Goal: Submit feedback/report problem

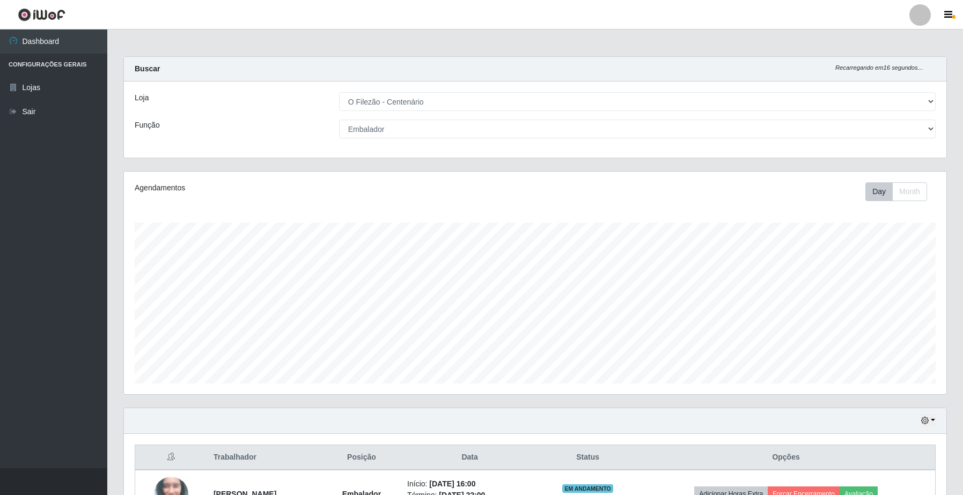
select select "203"
select select "1"
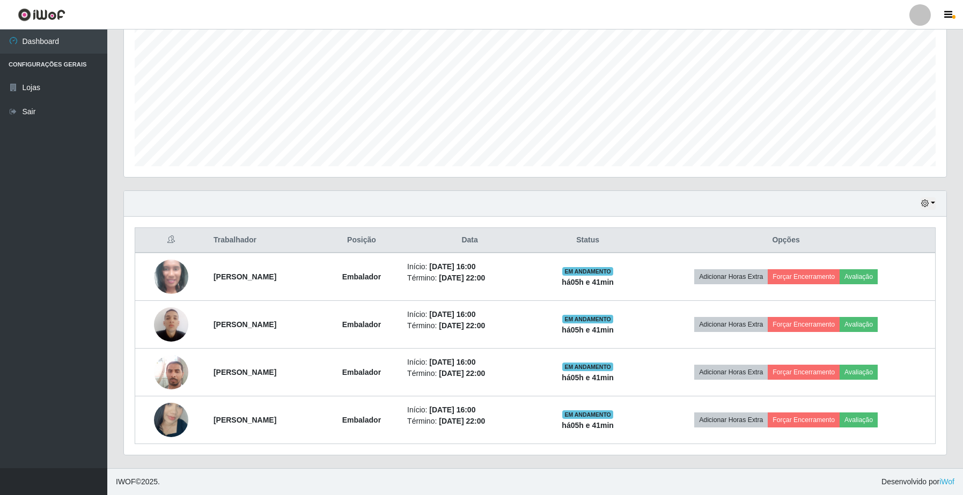
scroll to position [223, 822]
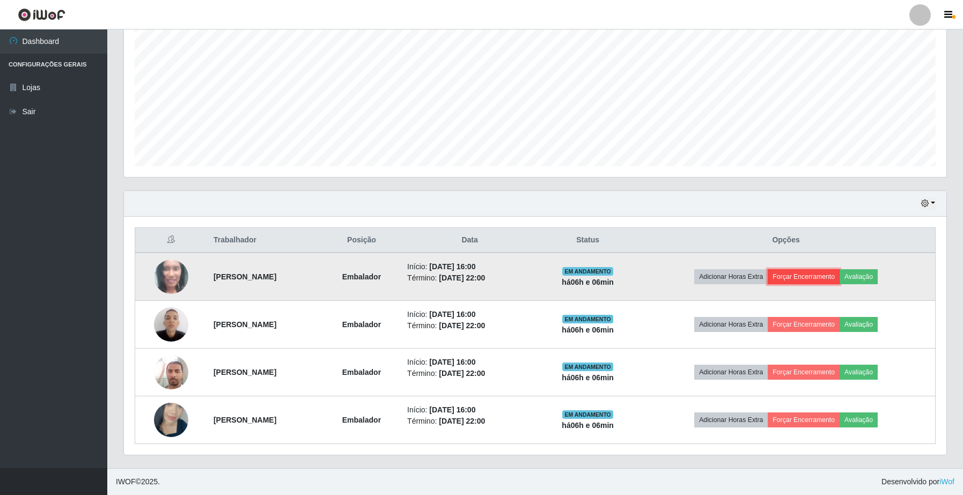
click at [817, 276] on button "Forçar Encerramento" at bounding box center [804, 276] width 72 height 15
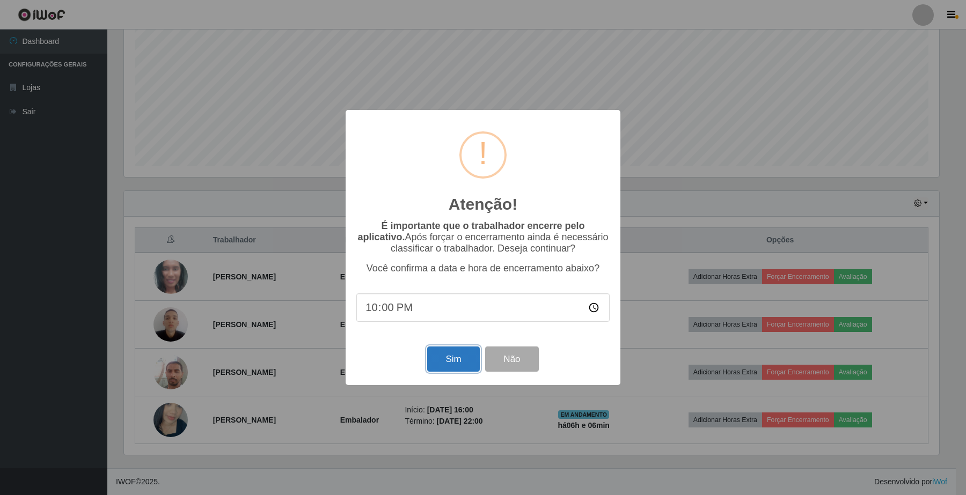
click at [449, 356] on button "Sim" at bounding box center [453, 359] width 52 height 25
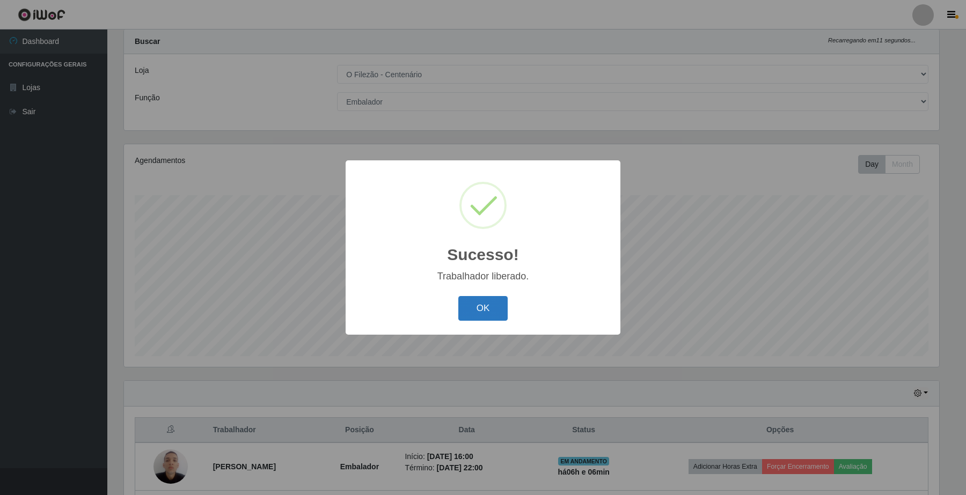
click at [495, 315] on button "OK" at bounding box center [483, 308] width 50 height 25
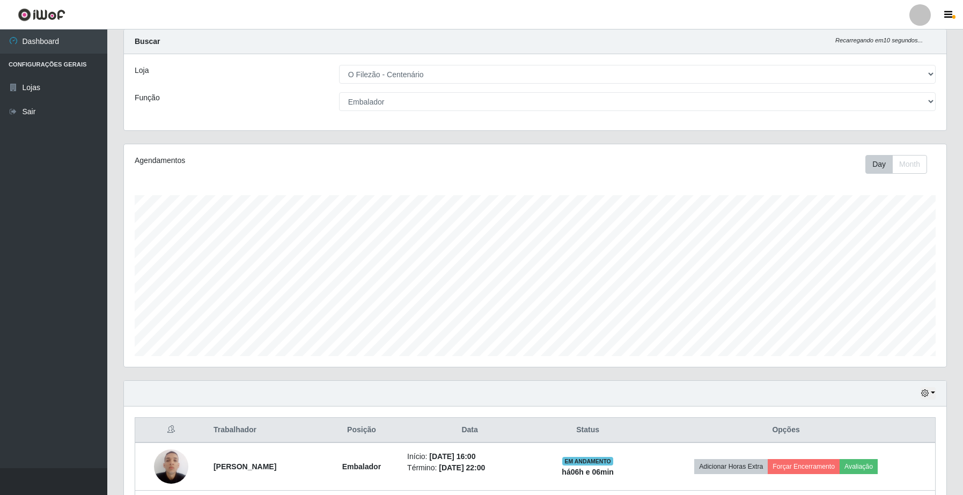
scroll to position [94, 0]
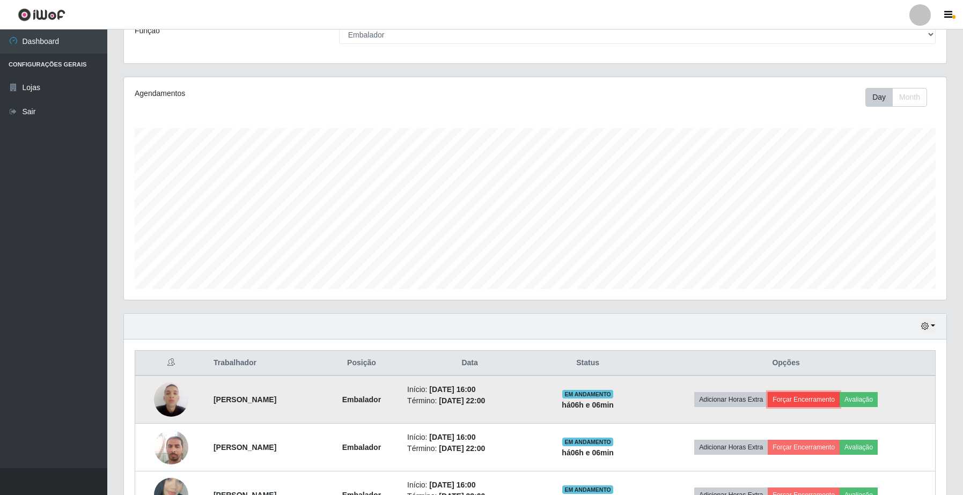
click at [814, 406] on button "Forçar Encerramento" at bounding box center [804, 399] width 72 height 15
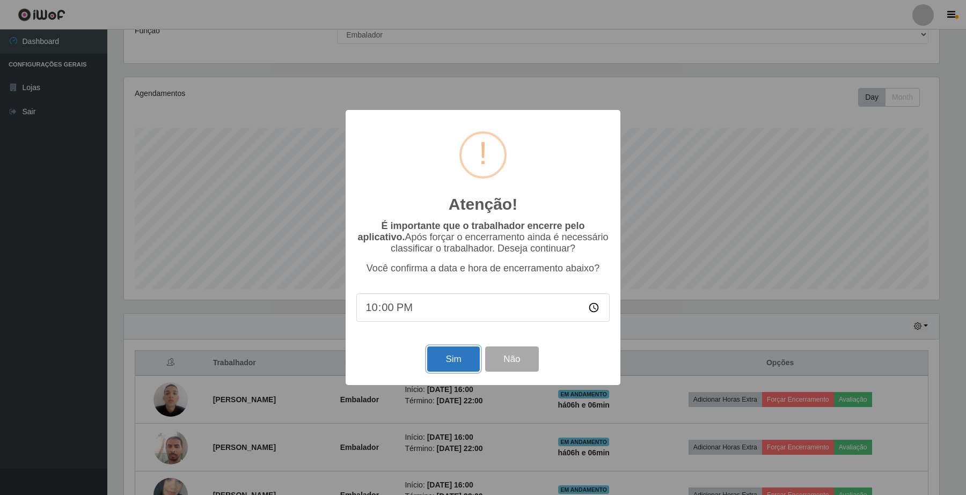
drag, startPoint x: 459, startPoint y: 361, endPoint x: 473, endPoint y: 358, distance: 13.7
click at [459, 360] on button "Sim" at bounding box center [453, 359] width 52 height 25
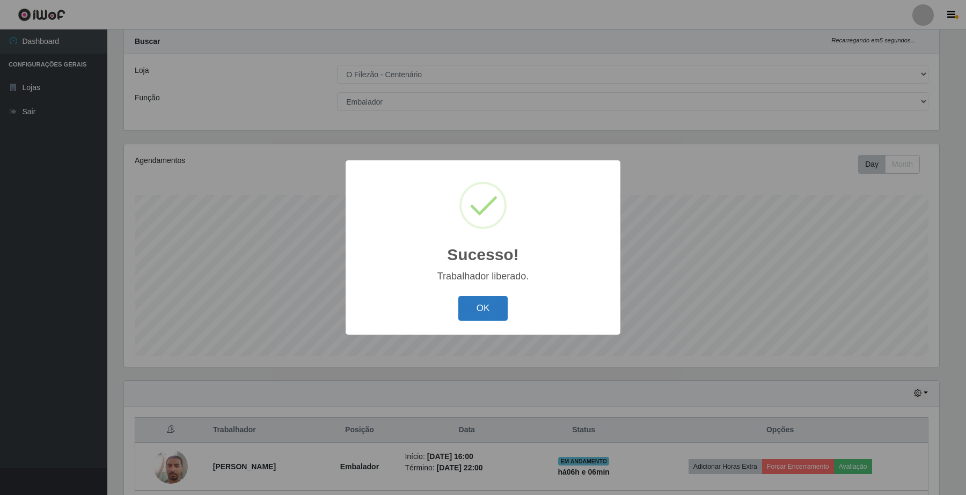
click at [467, 306] on button "OK" at bounding box center [483, 308] width 50 height 25
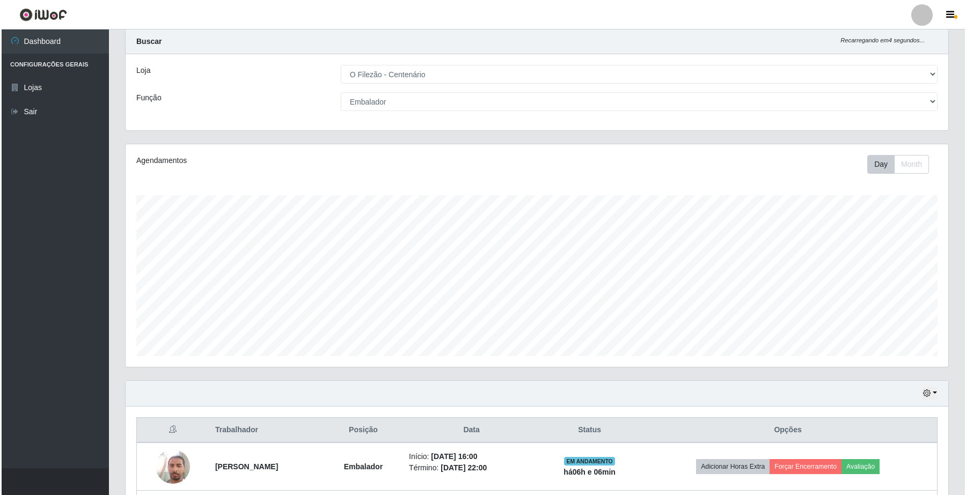
scroll to position [122, 0]
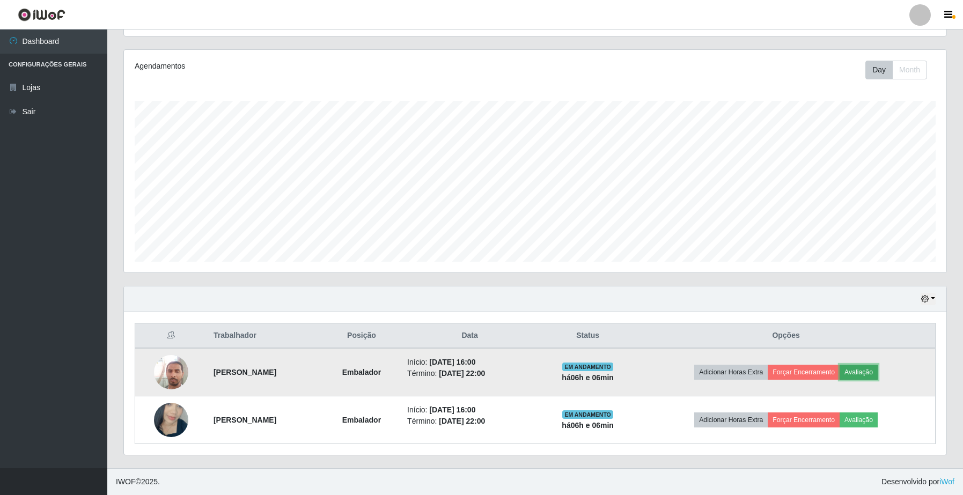
click at [865, 365] on button "Avaliação" at bounding box center [859, 372] width 38 height 15
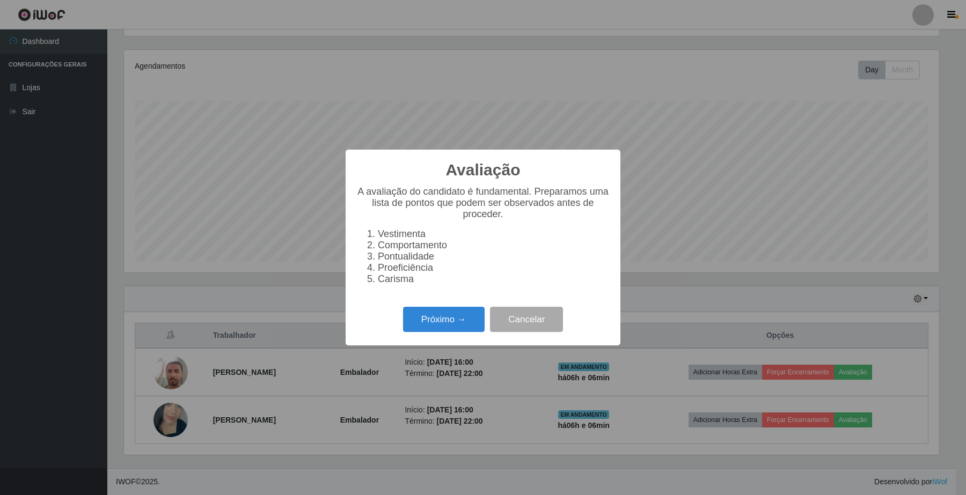
scroll to position [223, 815]
click at [422, 323] on button "Próximo →" at bounding box center [444, 319] width 82 height 25
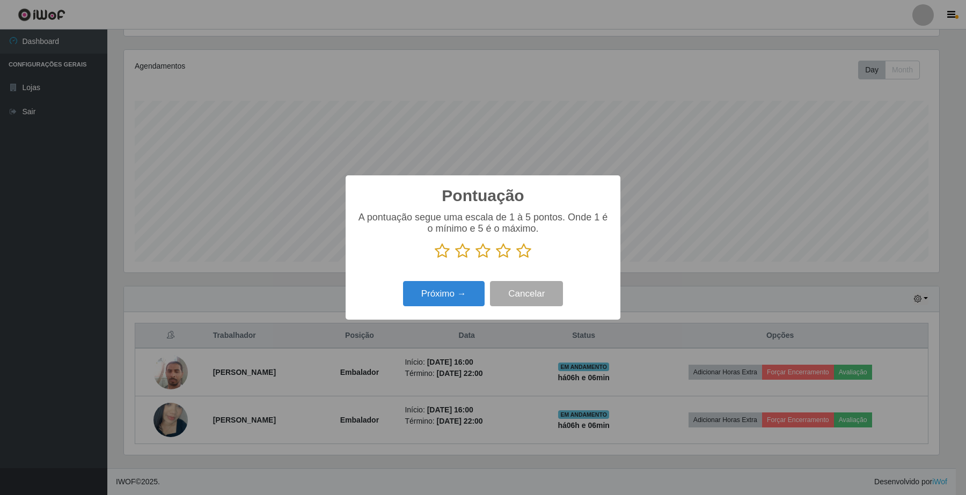
click at [522, 243] on div "A pontuação segue uma escala de 1 à 5 pontos. Onde 1 é o mínimo e 5 é o máximo." at bounding box center [482, 235] width 253 height 47
click at [522, 259] on icon at bounding box center [523, 251] width 15 height 16
click at [516, 259] on input "radio" at bounding box center [516, 259] width 0 height 0
click at [433, 294] on button "Próximo →" at bounding box center [444, 293] width 82 height 25
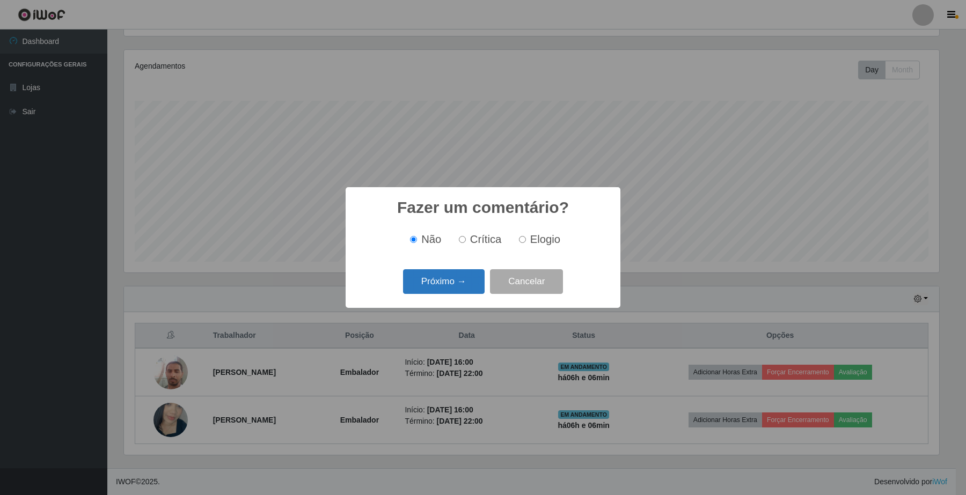
click at [415, 283] on button "Próximo →" at bounding box center [444, 281] width 82 height 25
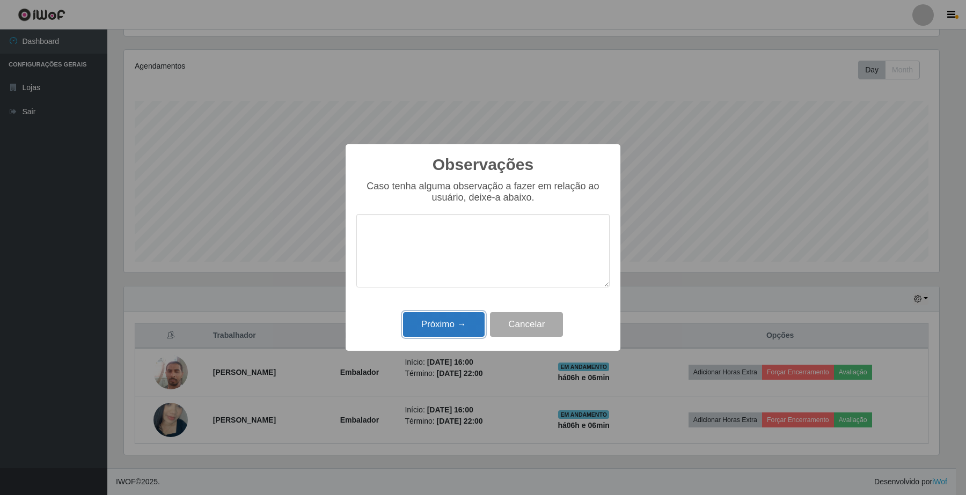
click at [473, 325] on button "Próximo →" at bounding box center [444, 324] width 82 height 25
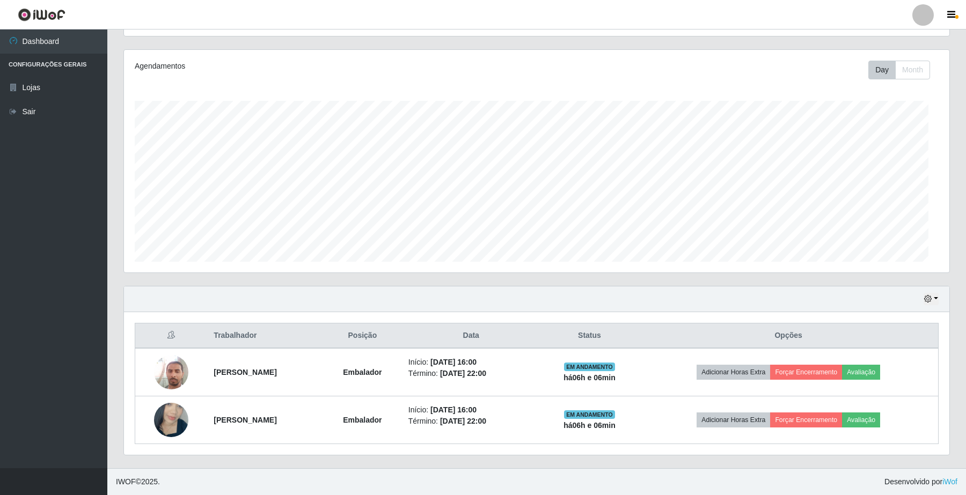
scroll to position [223, 822]
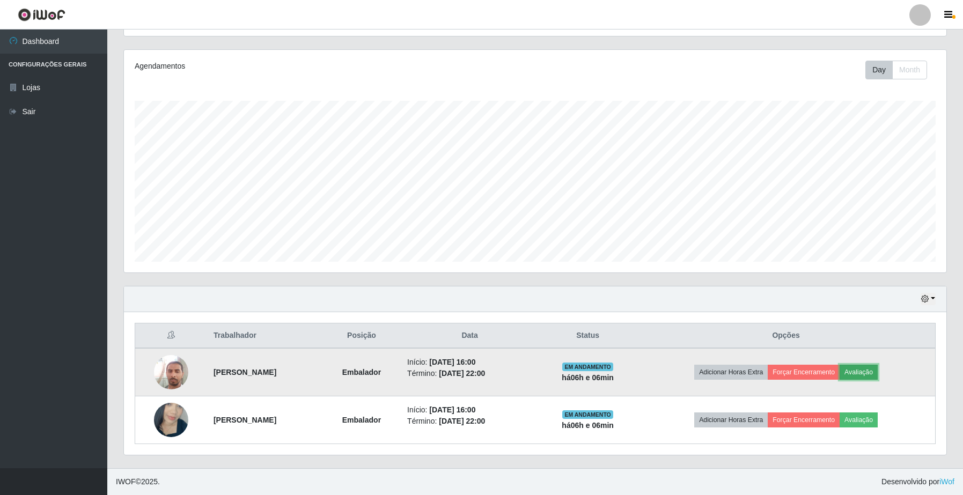
click at [865, 377] on button "Avaliação" at bounding box center [859, 372] width 38 height 15
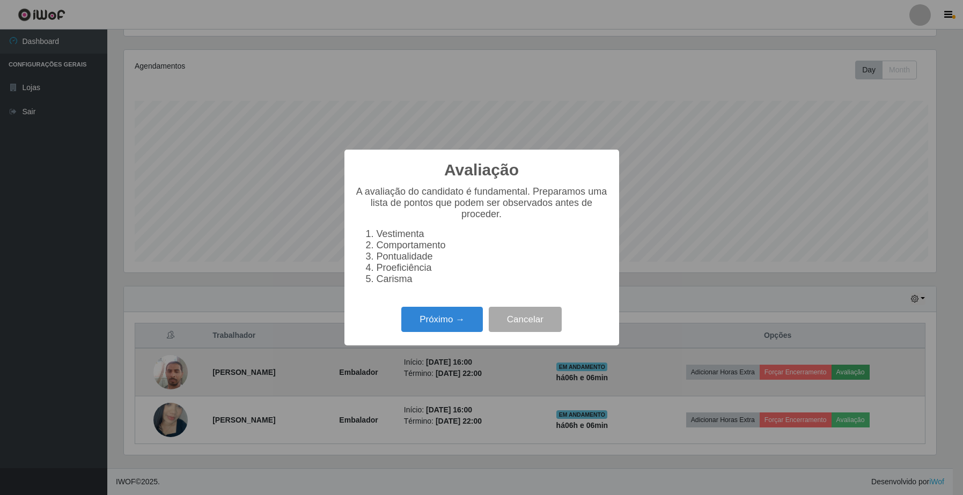
scroll to position [223, 815]
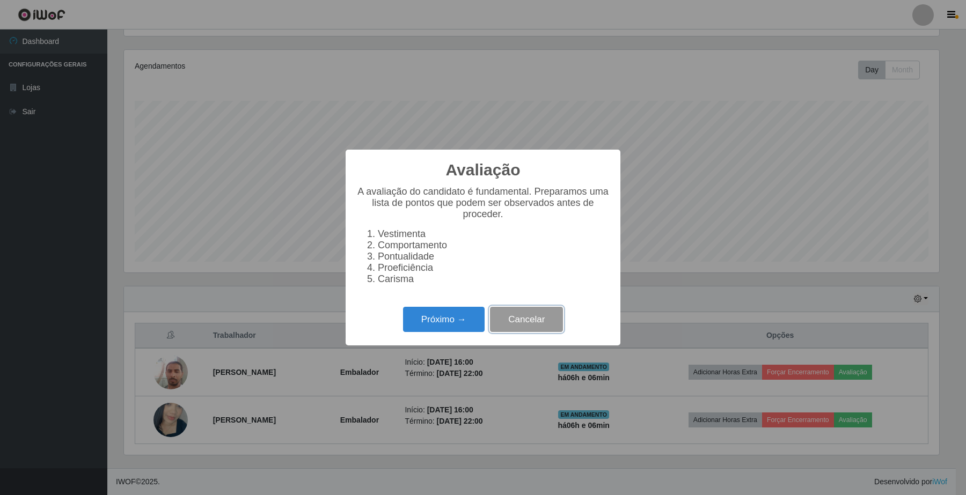
click at [528, 331] on button "Cancelar" at bounding box center [526, 319] width 73 height 25
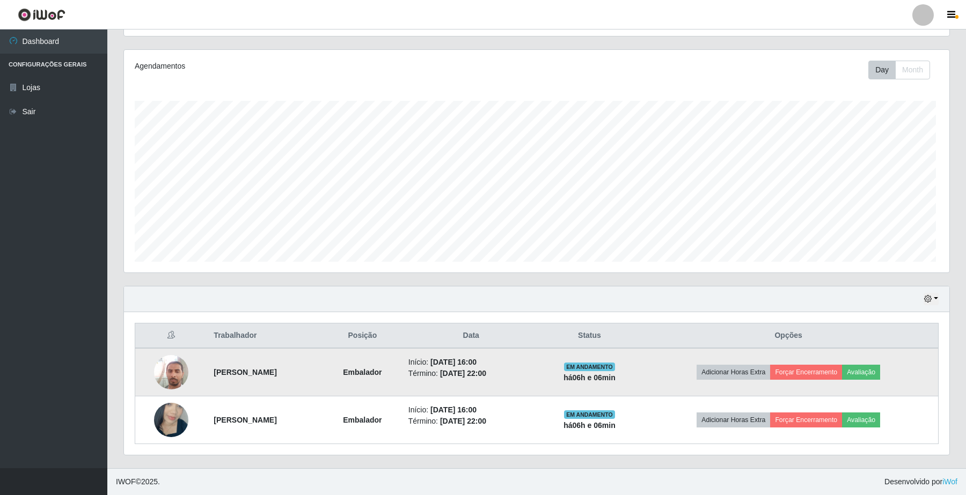
scroll to position [0, 0]
click at [795, 365] on button "Forçar Encerramento" at bounding box center [804, 372] width 72 height 15
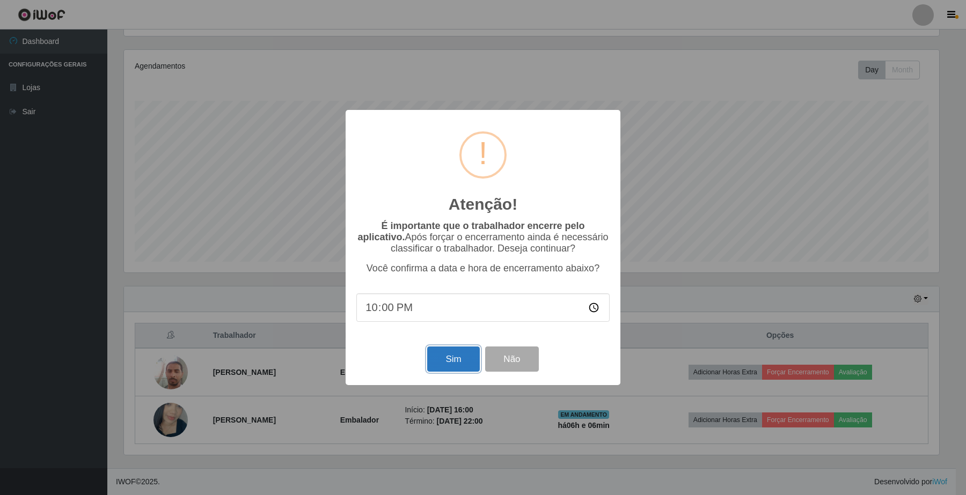
drag, startPoint x: 452, startPoint y: 368, endPoint x: 470, endPoint y: 368, distance: 17.7
click at [460, 368] on button "Sim" at bounding box center [453, 359] width 52 height 25
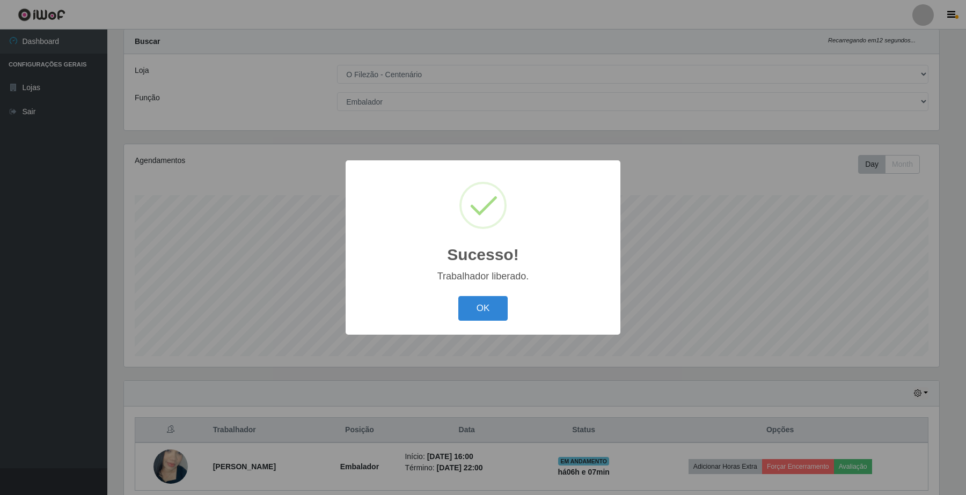
drag, startPoint x: 502, startPoint y: 307, endPoint x: 688, endPoint y: 355, distance: 192.2
click at [527, 306] on div "OK Cancel" at bounding box center [482, 308] width 253 height 31
click at [475, 298] on button "OK" at bounding box center [483, 308] width 50 height 25
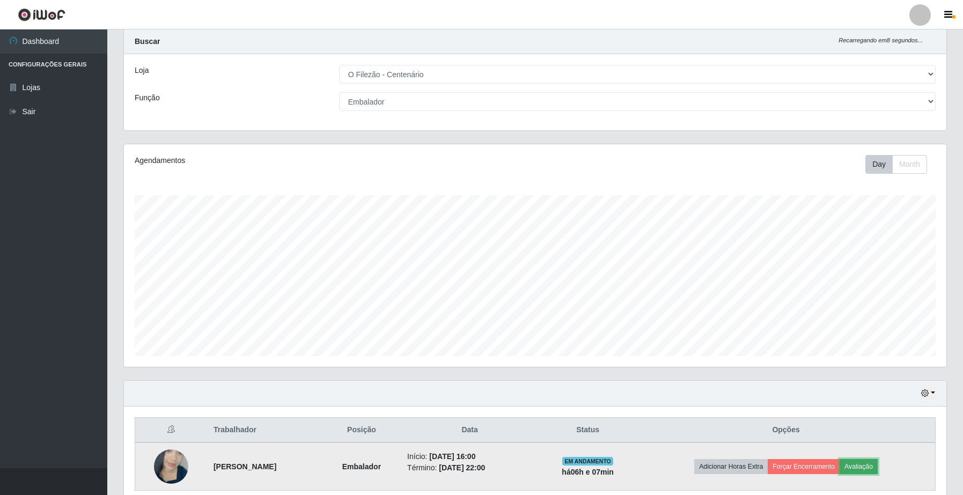
click at [875, 466] on button "Avaliação" at bounding box center [859, 466] width 38 height 15
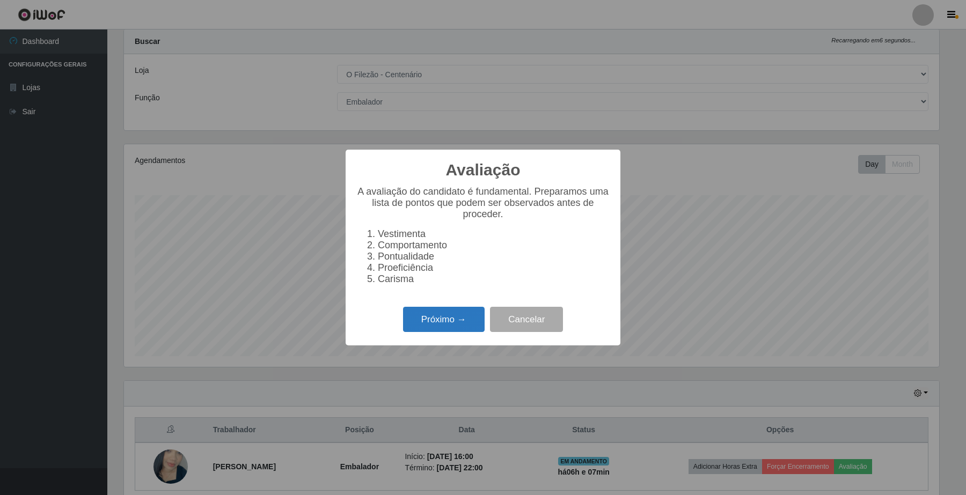
click at [470, 332] on button "Próximo →" at bounding box center [444, 319] width 82 height 25
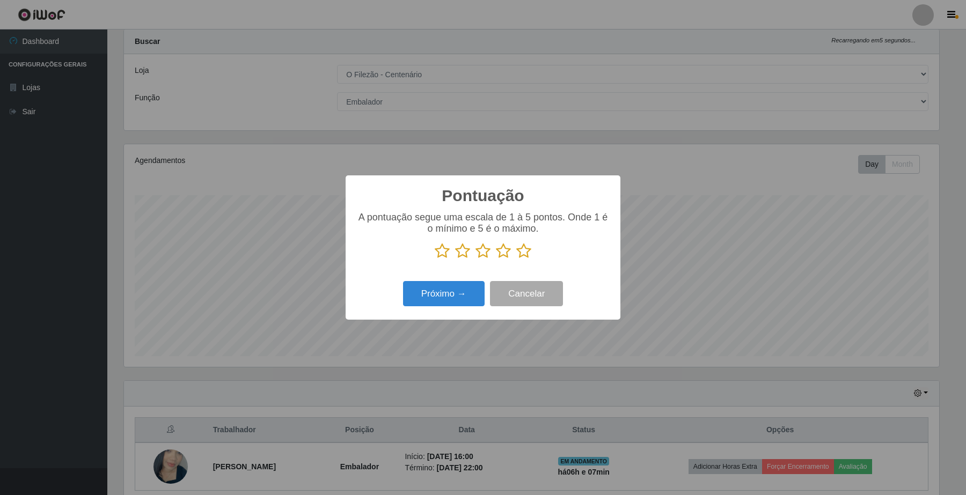
click at [522, 258] on icon at bounding box center [523, 251] width 15 height 16
click at [516, 259] on input "radio" at bounding box center [516, 259] width 0 height 0
click at [482, 303] on button "Próximo →" at bounding box center [444, 293] width 82 height 25
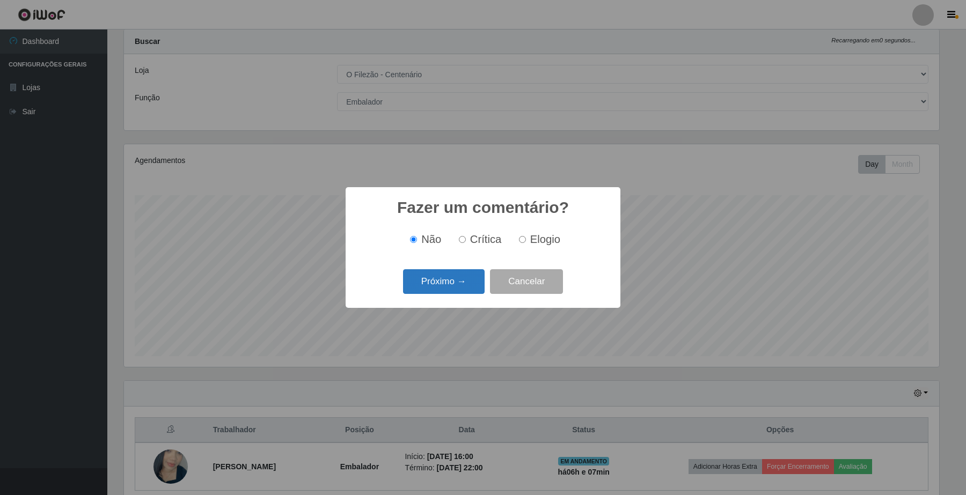
click at [427, 288] on button "Próximo →" at bounding box center [444, 281] width 82 height 25
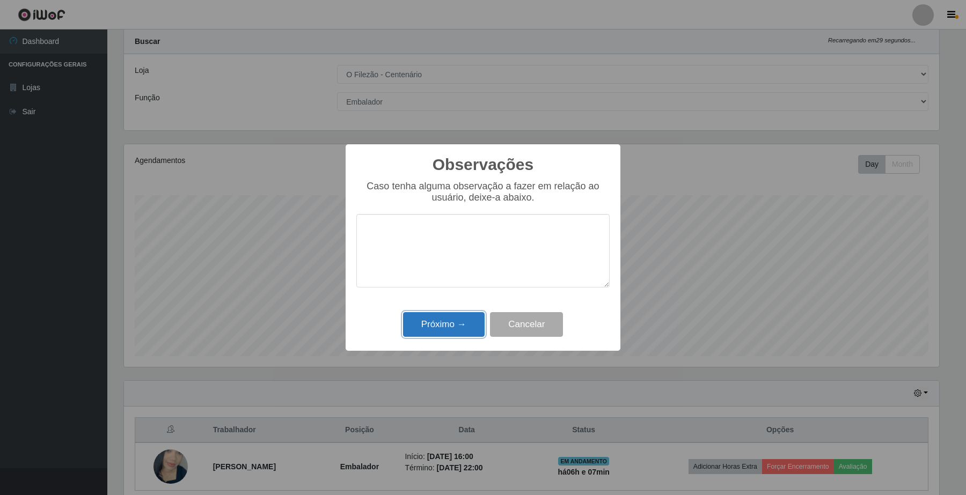
click at [416, 326] on button "Próximo →" at bounding box center [444, 324] width 82 height 25
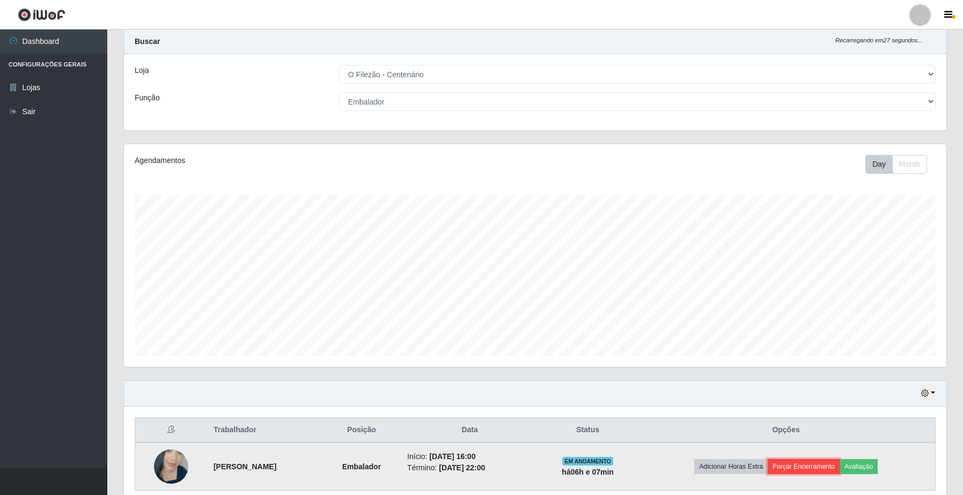
click at [837, 462] on button "Forçar Encerramento" at bounding box center [804, 466] width 72 height 15
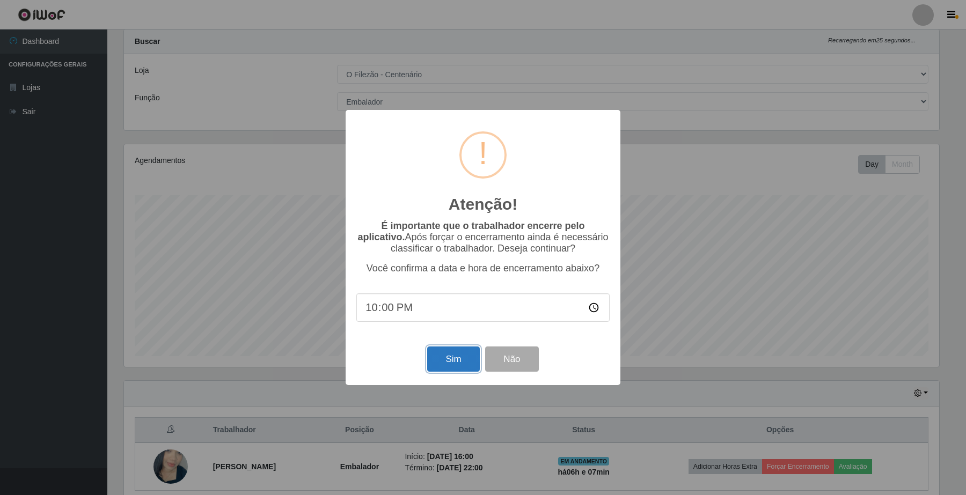
click at [447, 360] on button "Sim" at bounding box center [453, 359] width 52 height 25
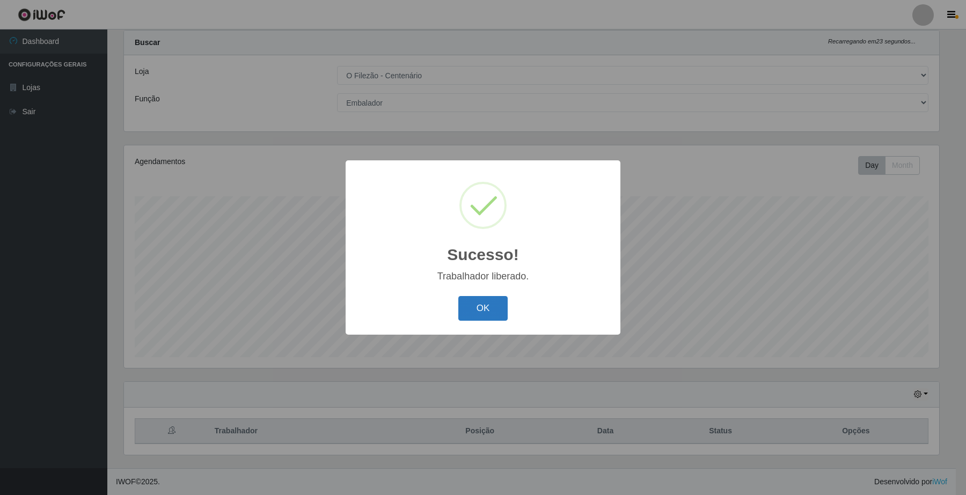
click at [465, 314] on button "OK" at bounding box center [483, 308] width 50 height 25
